Goal: Task Accomplishment & Management: Use online tool/utility

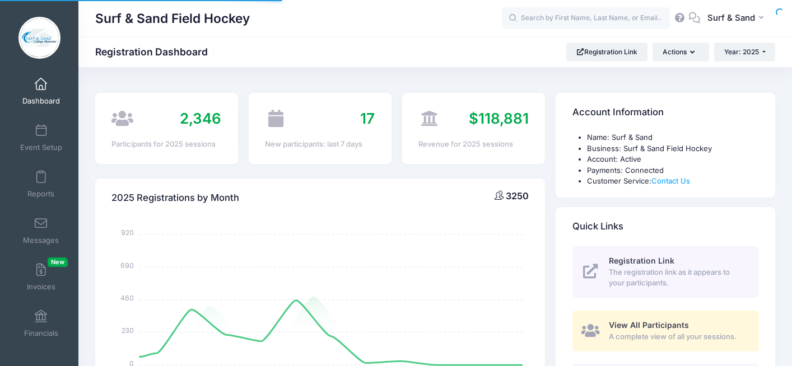
select select
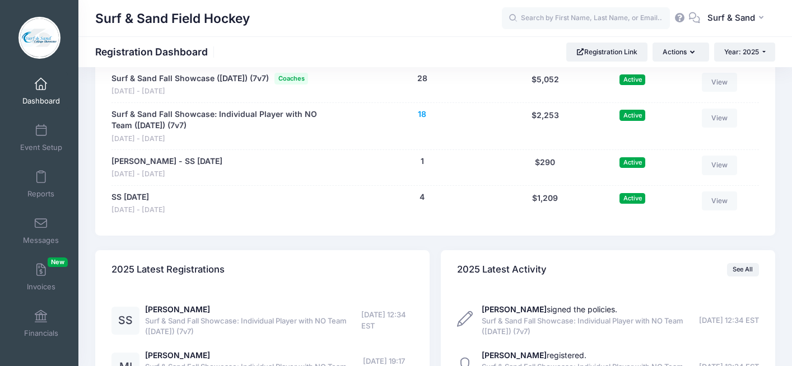
scroll to position [2487, 0]
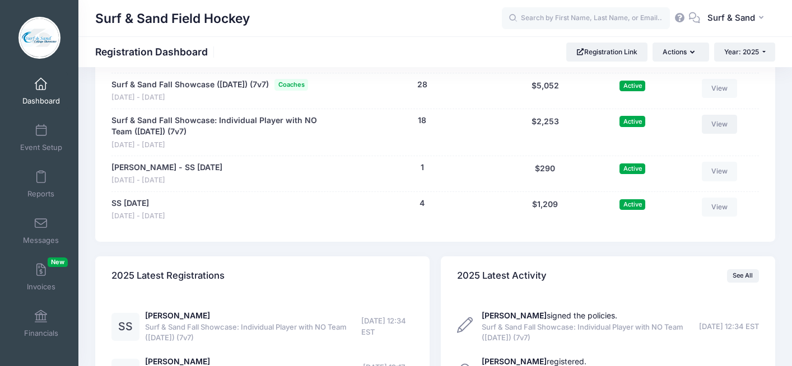
click at [720, 134] on link "View" at bounding box center [720, 124] width 36 height 19
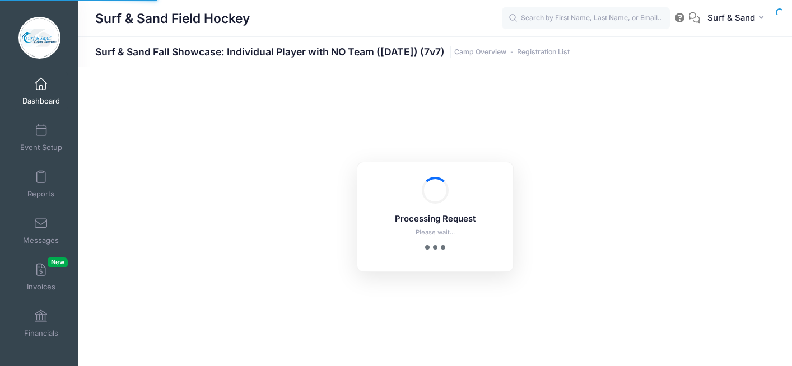
select select "10"
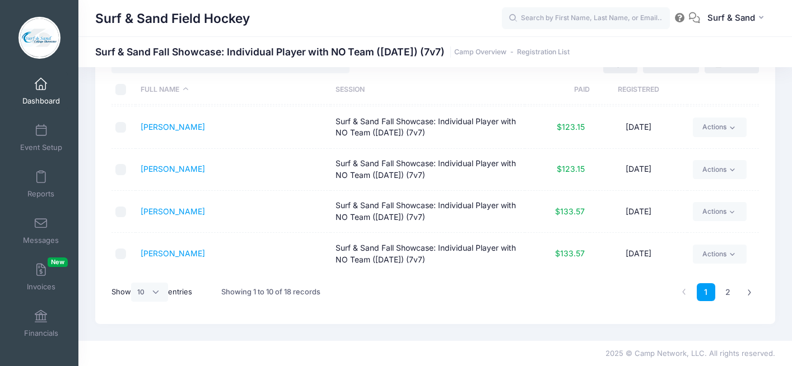
scroll to position [47, 0]
click at [730, 294] on link "2" at bounding box center [728, 292] width 18 height 18
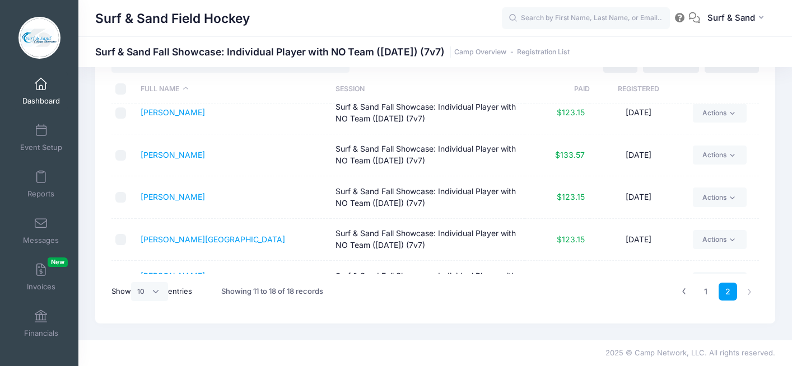
scroll to position [0, 0]
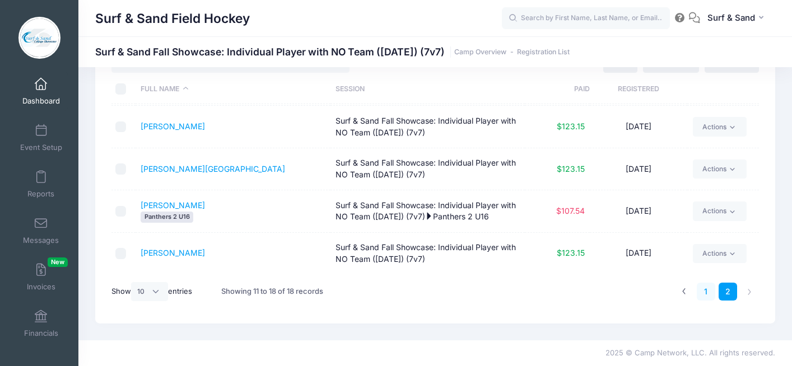
click at [705, 297] on link "1" at bounding box center [706, 292] width 18 height 18
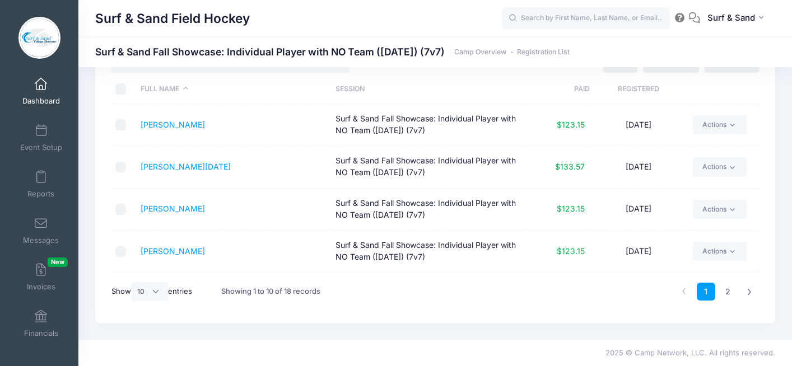
scroll to position [252, 0]
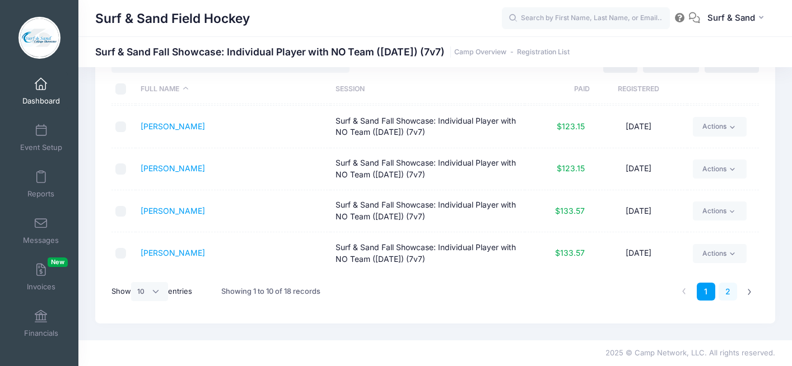
click at [730, 295] on link "2" at bounding box center [728, 292] width 18 height 18
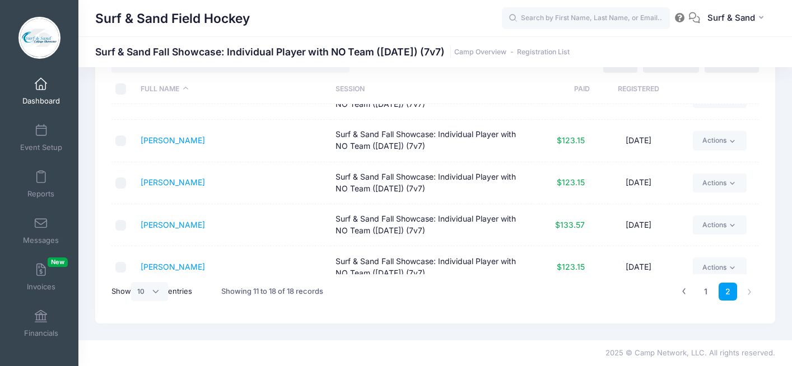
scroll to position [0, 0]
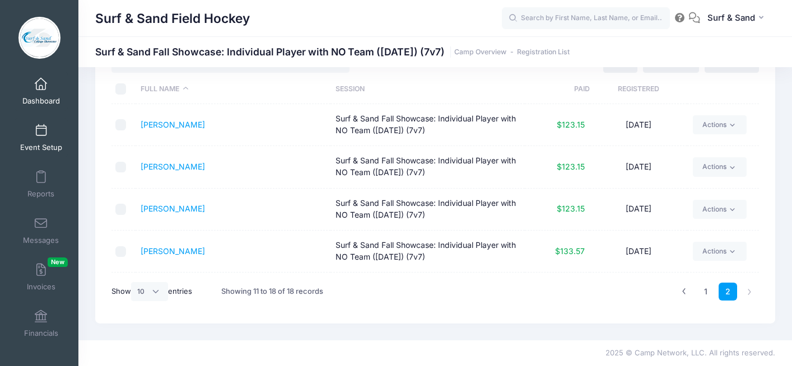
click at [43, 143] on span "Event Setup" at bounding box center [41, 148] width 42 height 10
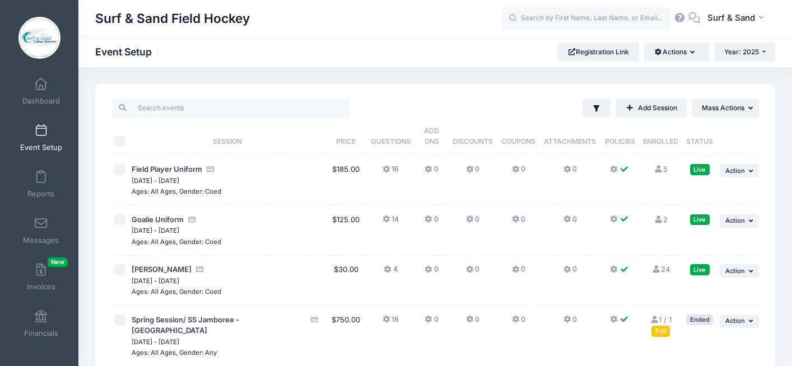
scroll to position [119, 0]
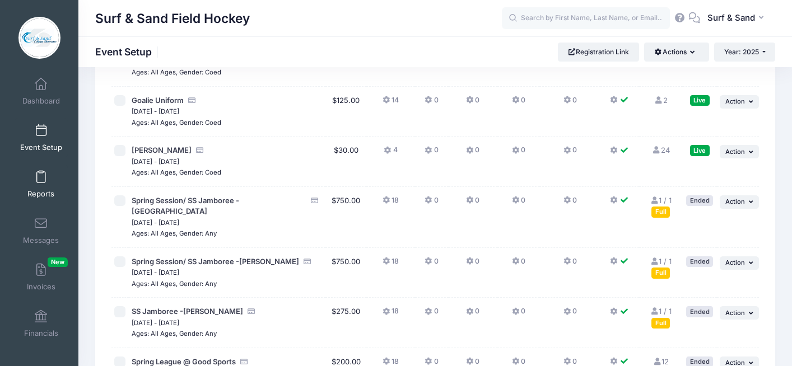
click at [41, 180] on span at bounding box center [41, 177] width 0 height 12
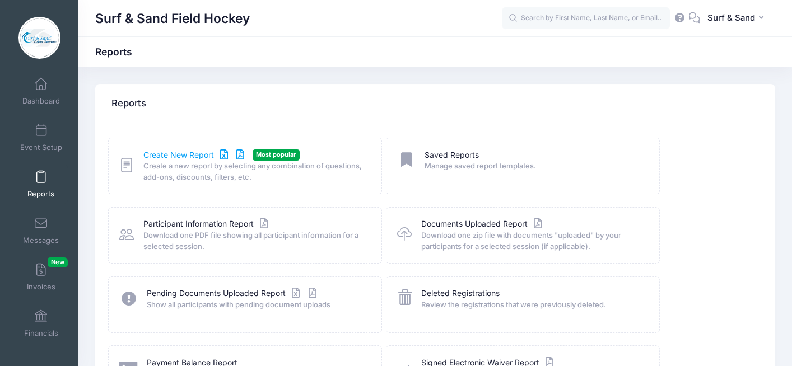
click at [193, 153] on link "Create New Report" at bounding box center [195, 156] width 104 height 12
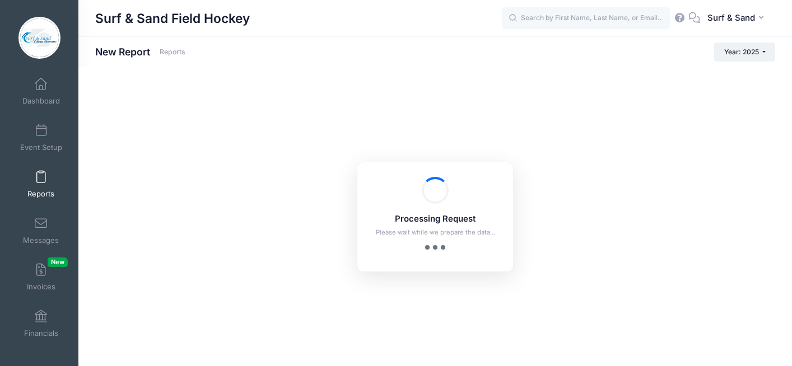
checkbox input "true"
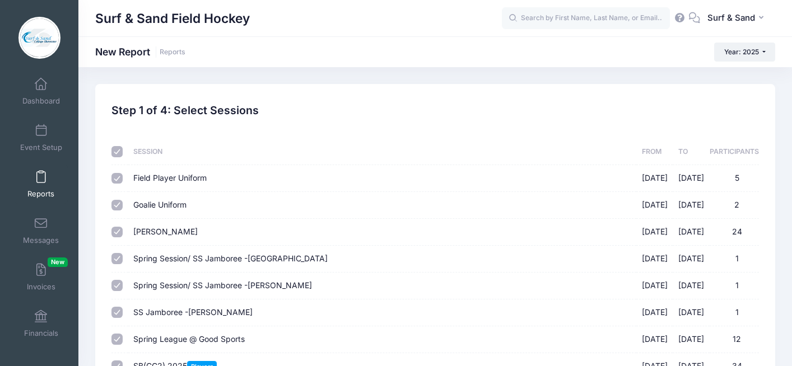
click at [118, 151] on input "checkbox" at bounding box center [117, 151] width 11 height 11
checkbox input "false"
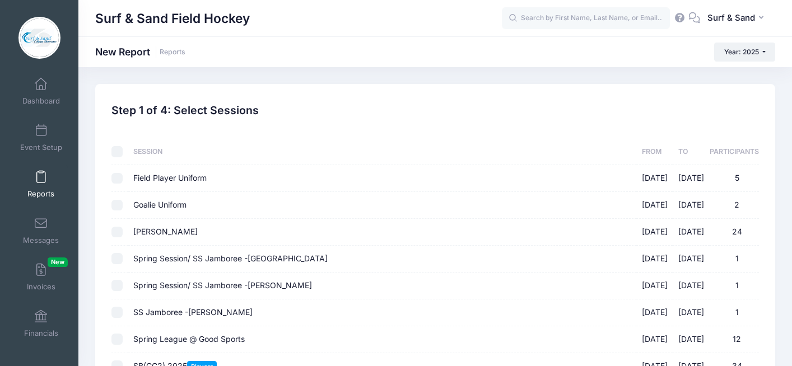
checkbox input "false"
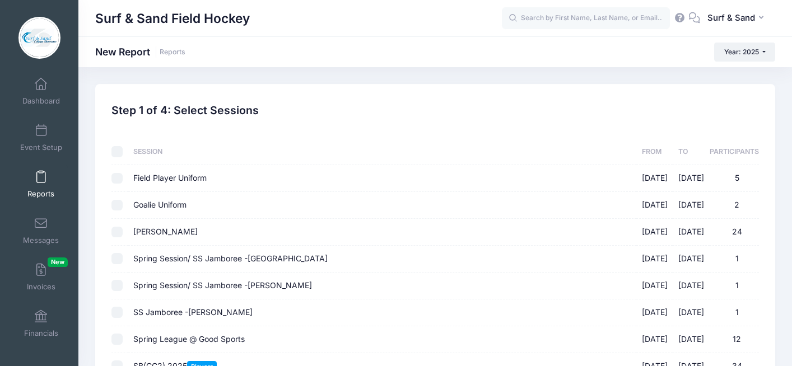
checkbox input "false"
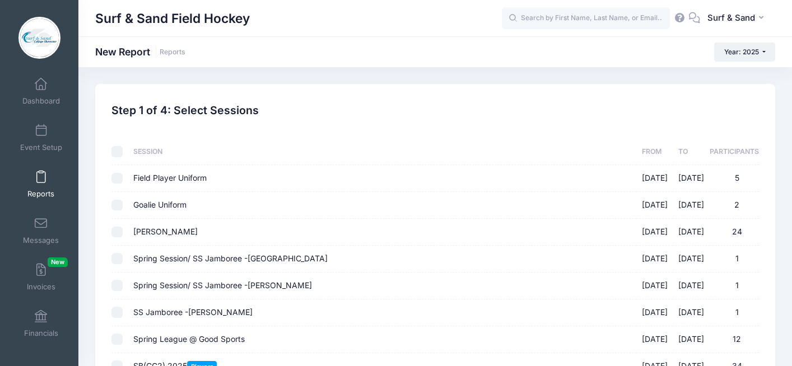
checkbox input "false"
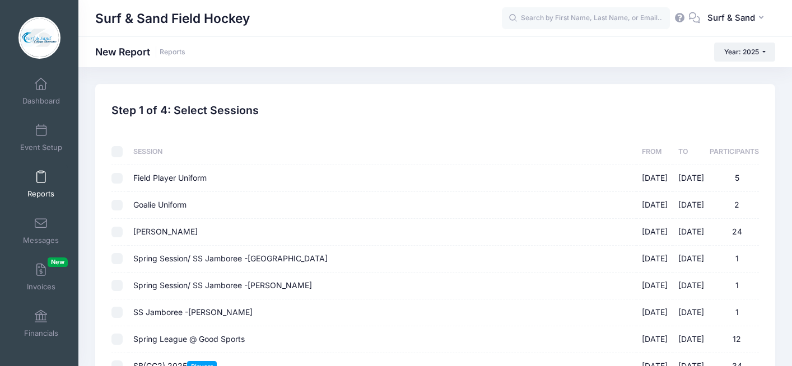
checkbox input "false"
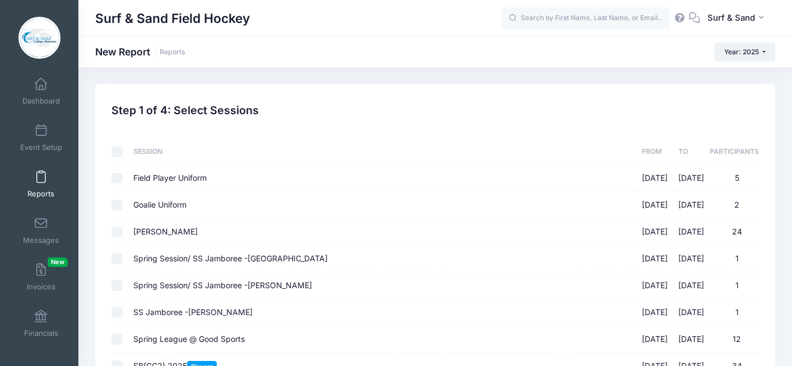
checkbox input "false"
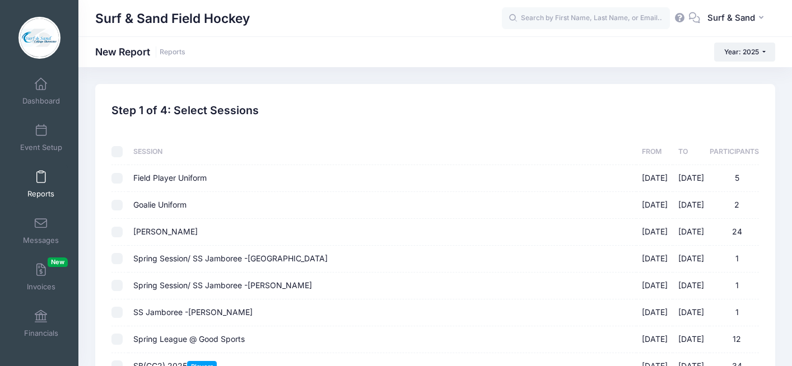
checkbox input "false"
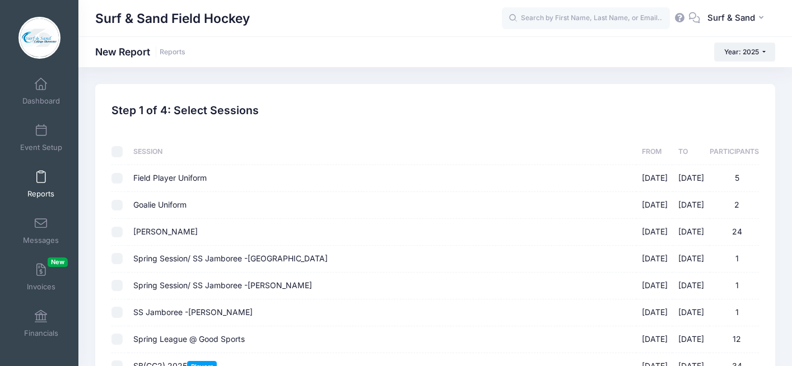
checkbox input "false"
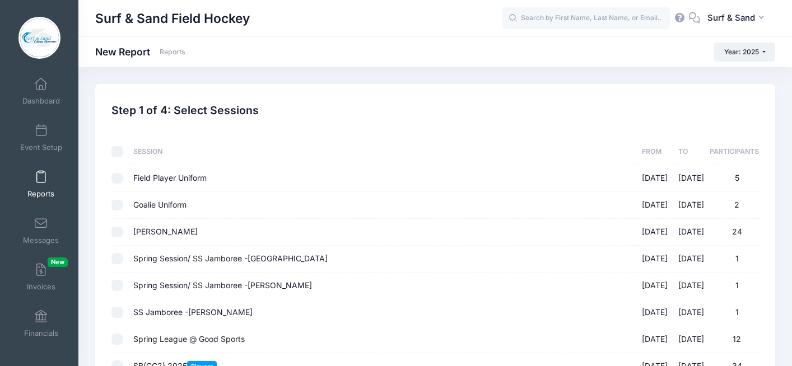
checkbox input "false"
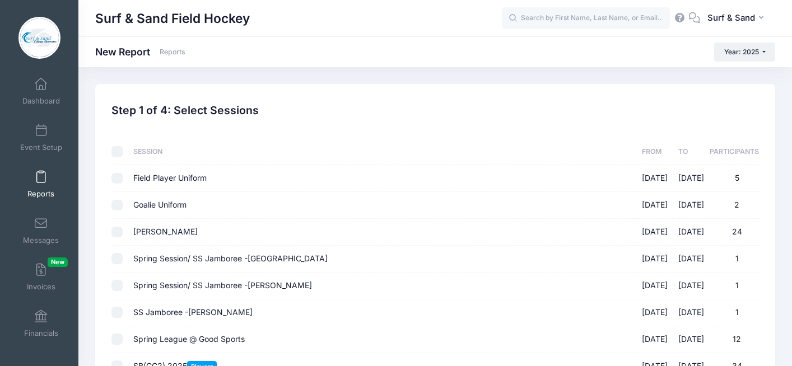
checkbox input "false"
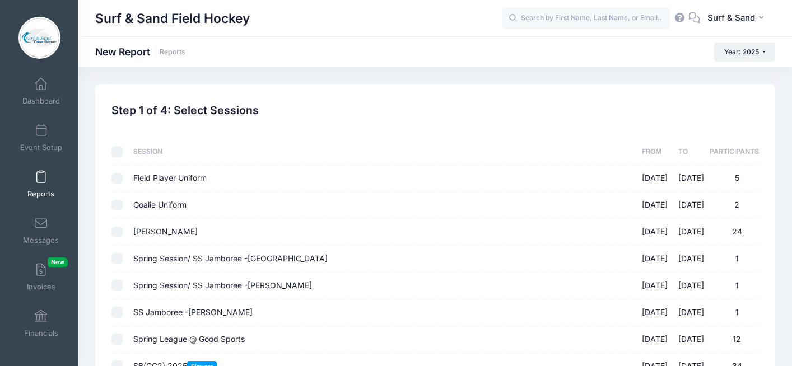
checkbox input "false"
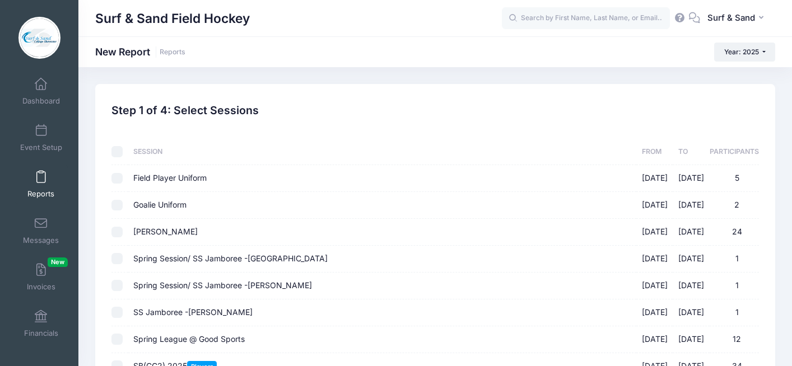
checkbox input "false"
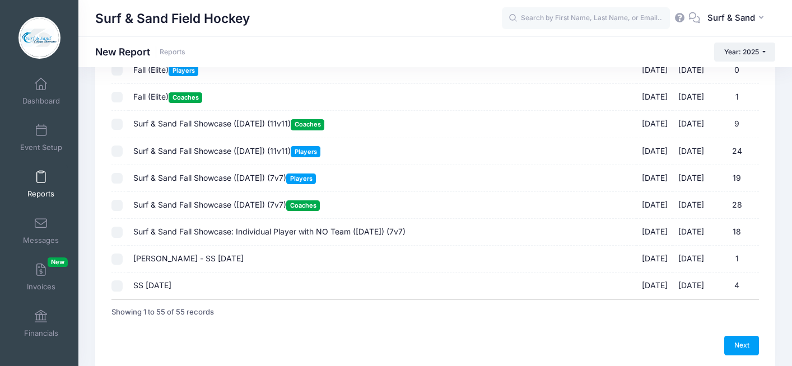
scroll to position [1289, 0]
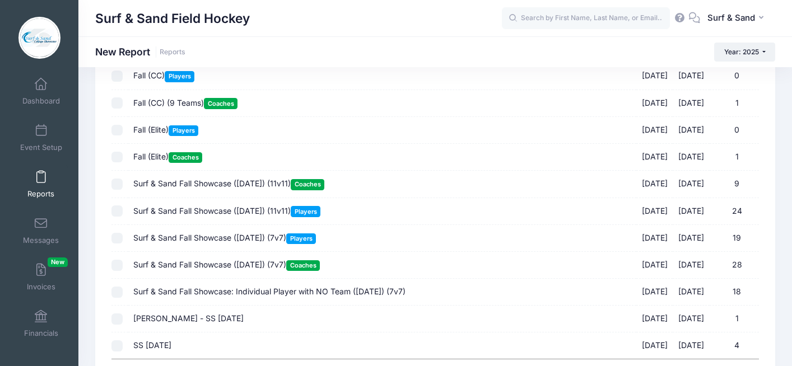
click at [187, 296] on span "Surf & Sand Fall Showcase: Individual Player with NO Team (Nov 16, 2025) (7v7)" at bounding box center [269, 292] width 272 height 10
click at [123, 297] on input "Surf & Sand Fall Showcase: Individual Player with NO Team (Nov 16, 2025) (7v7) …" at bounding box center [117, 292] width 11 height 11
checkbox input "true"
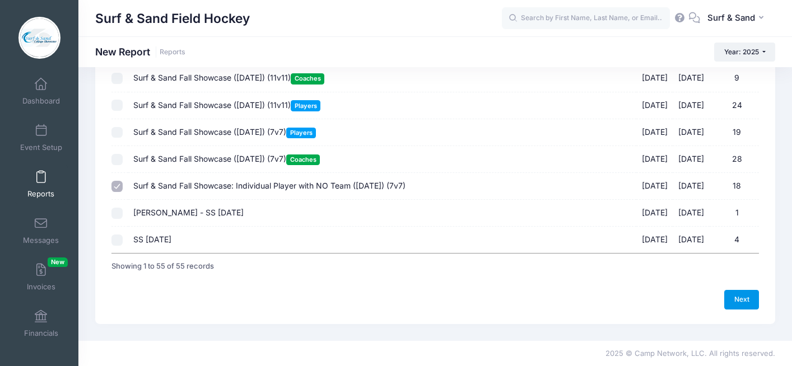
click at [749, 308] on link "Next" at bounding box center [742, 299] width 35 height 19
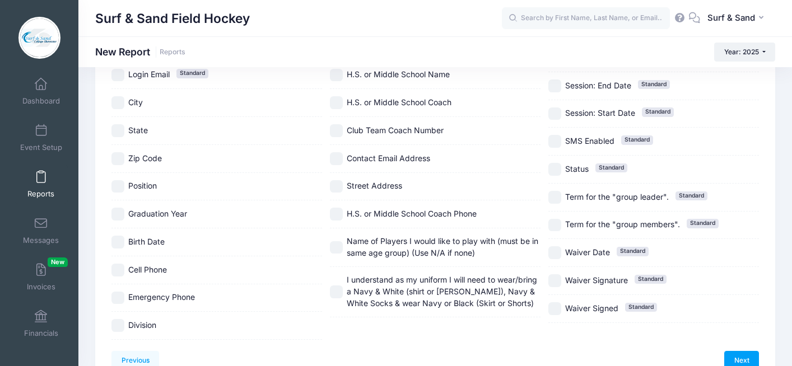
scroll to position [235, 0]
click at [136, 108] on label "City" at bounding box center [217, 101] width 211 height 13
checkbox input "true"
click at [136, 120] on div "State" at bounding box center [217, 130] width 211 height 28
checkbox input "true"
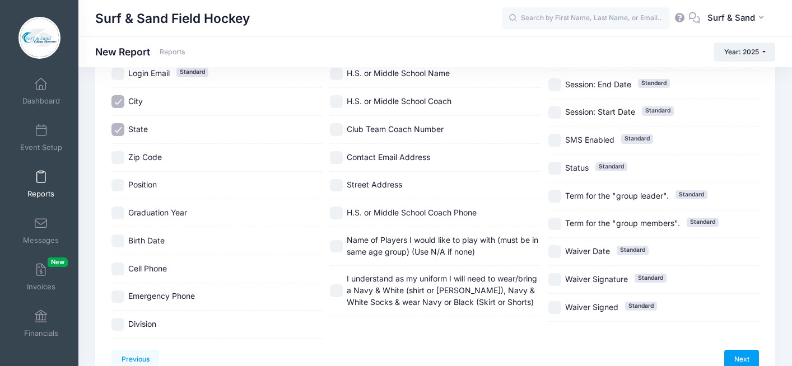
click at [134, 160] on span "Zip Code" at bounding box center [145, 157] width 34 height 10
checkbox input "true"
click at [139, 191] on span "Position" at bounding box center [142, 185] width 29 height 12
checkbox input "true"
click at [141, 217] on span "Graduation Year" at bounding box center [157, 213] width 59 height 10
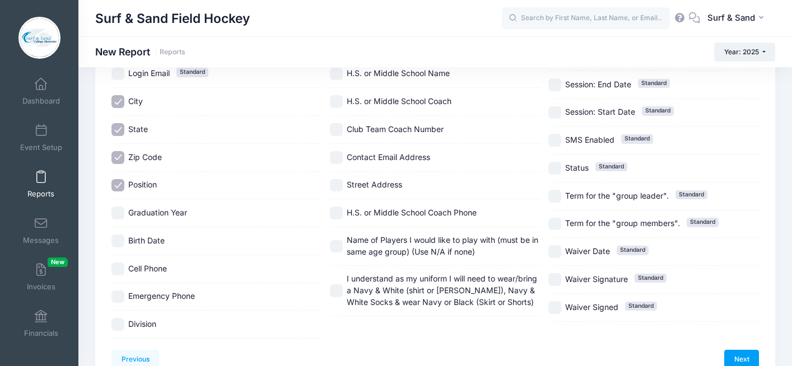
checkbox input "true"
click at [140, 243] on span "Birth Date" at bounding box center [146, 241] width 36 height 10
checkbox input "true"
click at [144, 262] on div "Cell Phone" at bounding box center [217, 270] width 211 height 28
checkbox input "true"
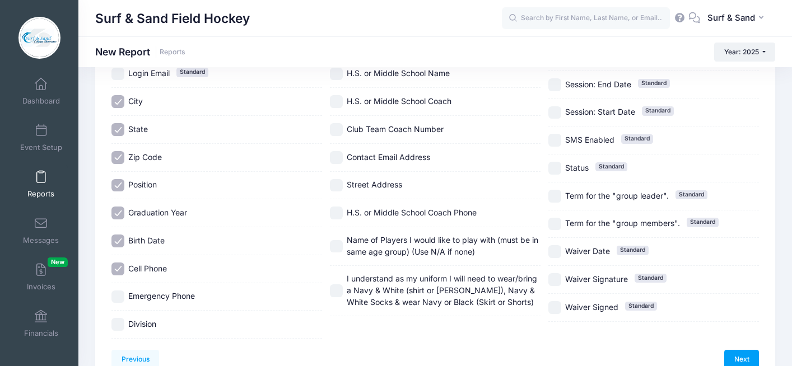
click at [148, 296] on span "Emergency Phone" at bounding box center [161, 296] width 67 height 10
checkbox input "true"
click at [147, 329] on span "Division" at bounding box center [142, 324] width 28 height 10
checkbox input "true"
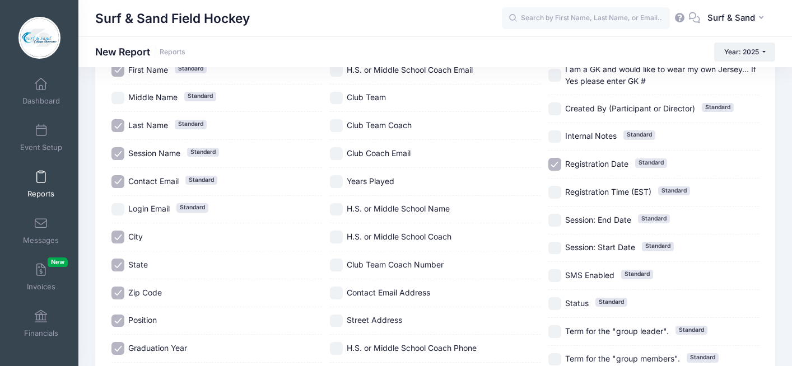
scroll to position [95, 0]
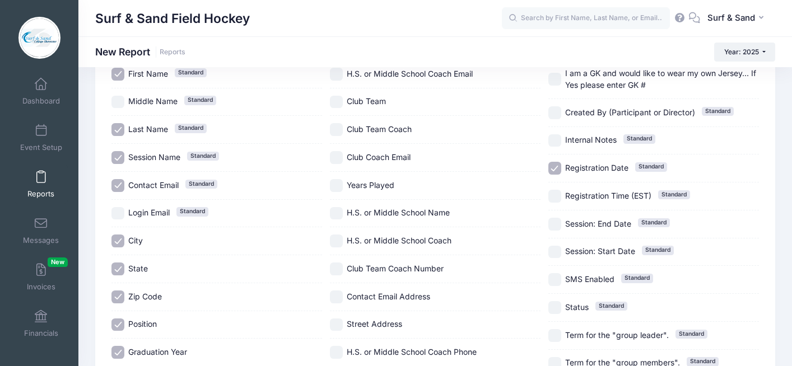
click at [379, 104] on span "Club Team" at bounding box center [366, 101] width 39 height 10
checkbox input "true"
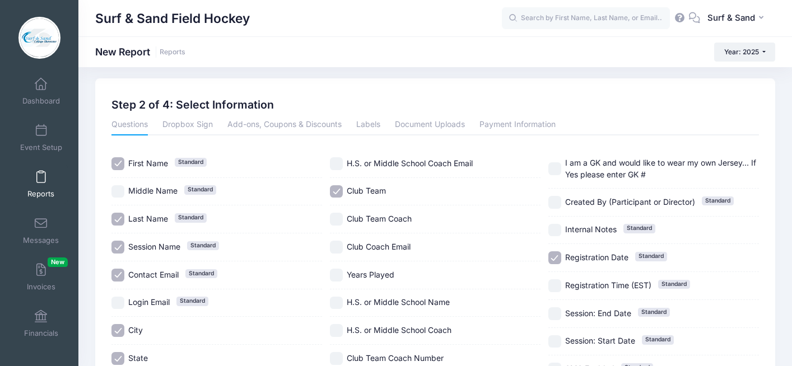
scroll to position [5, 0]
click at [449, 162] on span "H.S. or Middle School Coach Email" at bounding box center [410, 164] width 126 height 10
checkbox input "true"
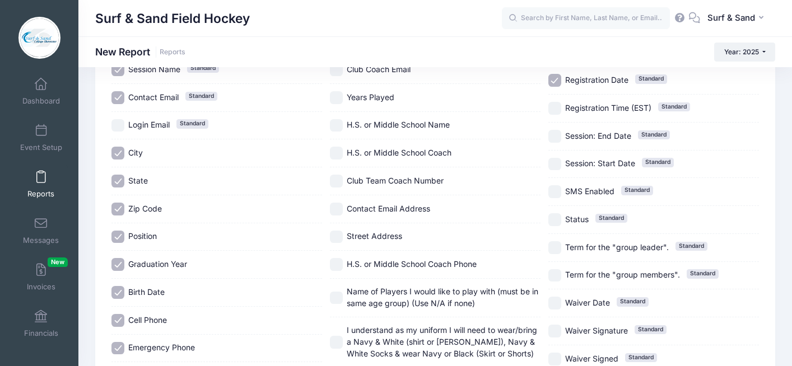
scroll to position [295, 0]
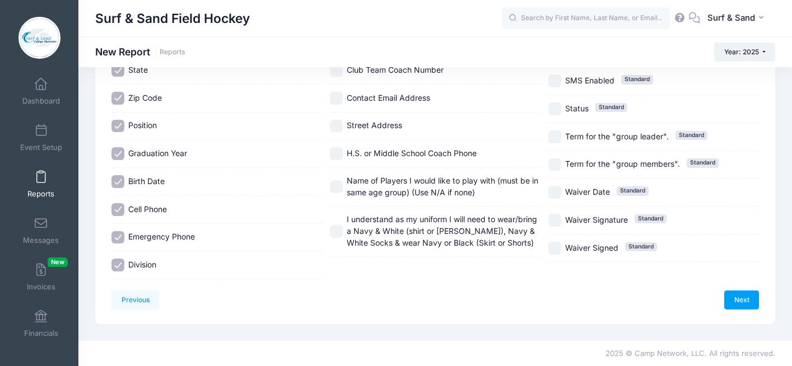
click at [731, 310] on div "Previous Next Step 2 of 4: Select Information 1 Select Sessions 2 Select Inform…" at bounding box center [435, 57] width 680 height 535
click at [734, 300] on link "Next" at bounding box center [742, 300] width 35 height 19
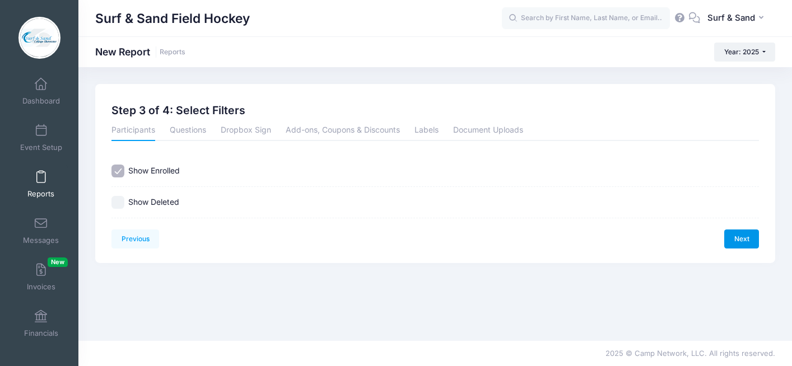
scroll to position [0, 0]
click at [736, 239] on link "Next" at bounding box center [742, 239] width 35 height 19
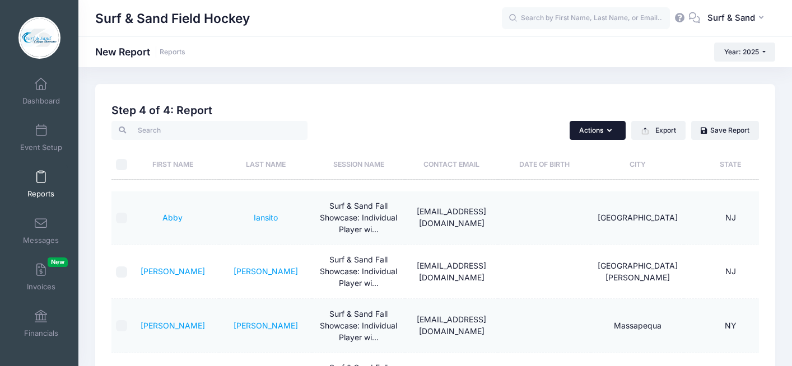
click at [605, 135] on button "Actions" at bounding box center [598, 130] width 56 height 19
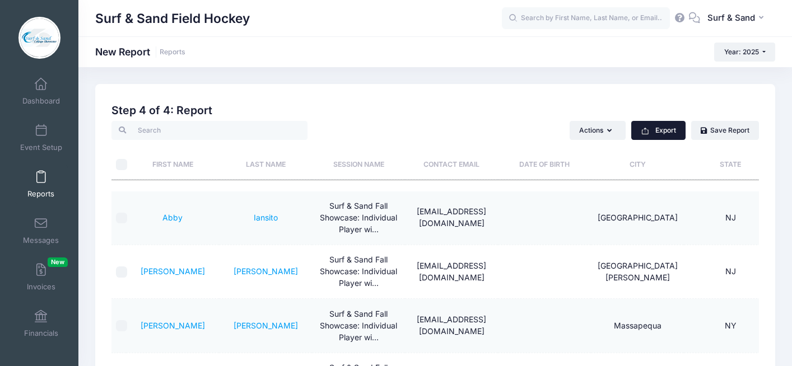
click at [677, 129] on button "Export" at bounding box center [659, 130] width 54 height 19
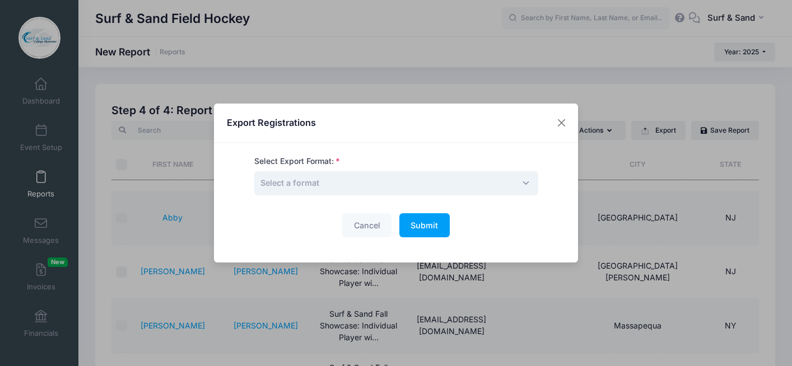
click at [458, 182] on span "Select a format" at bounding box center [396, 183] width 284 height 24
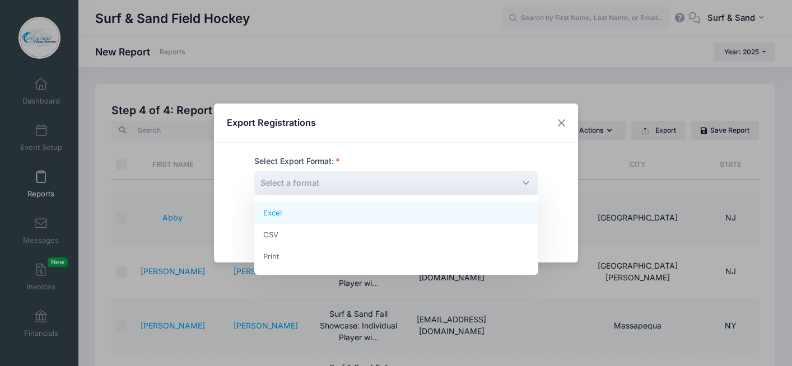
select select "excel"
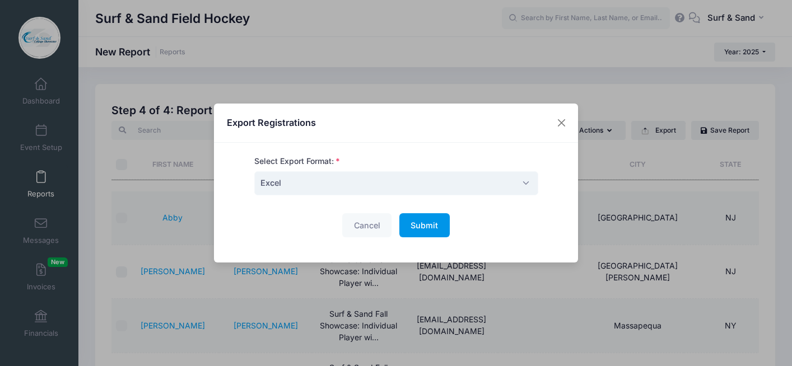
click at [416, 224] on span "Submit" at bounding box center [424, 226] width 27 height 10
